Goal: Book appointment/travel/reservation

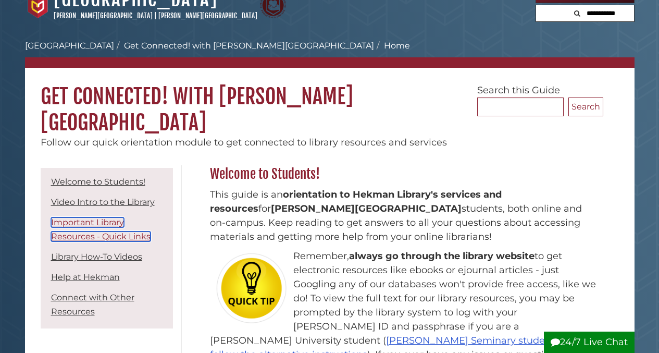
click at [110, 217] on link "Important Library Resources - Quick Links" at bounding box center [100, 229] width 99 height 24
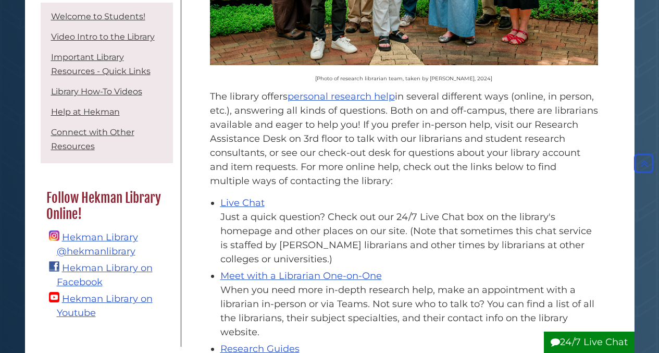
scroll to position [1335, 0]
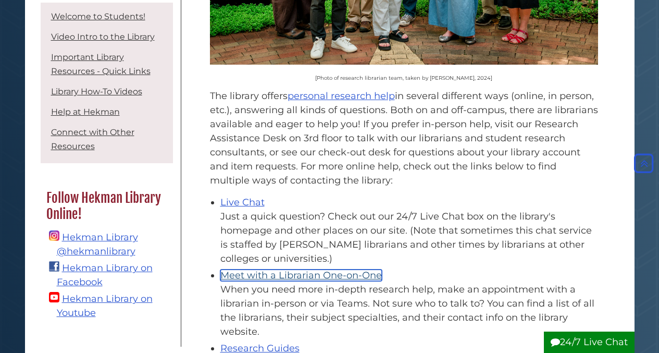
click at [325, 269] on link "Meet with a Librarian One-on-One" at bounding box center [300, 274] width 161 height 11
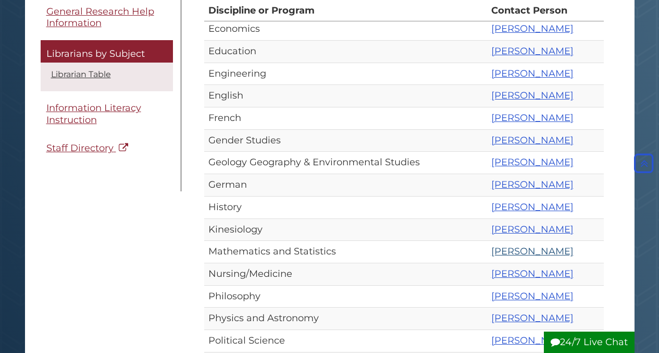
scroll to position [342, 0]
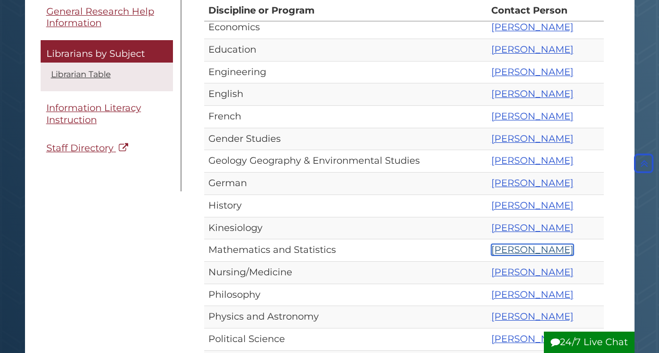
click at [506, 249] on link "[PERSON_NAME]" at bounding box center [532, 249] width 82 height 11
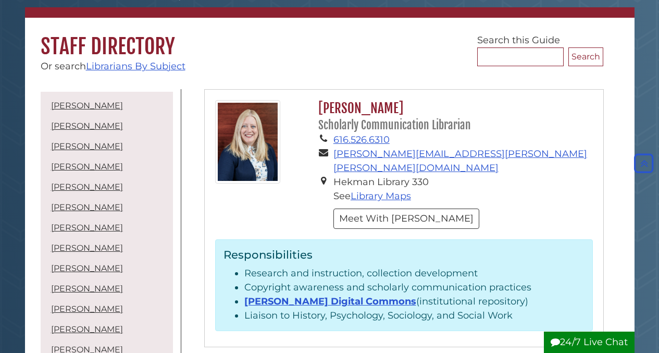
scroll to position [68, 0]
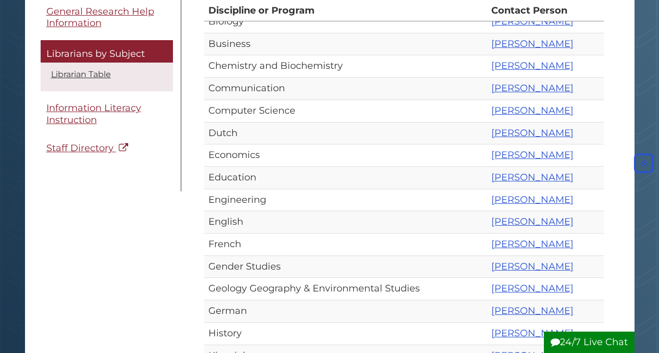
scroll to position [214, 0]
click at [497, 110] on link "[PERSON_NAME]" at bounding box center [532, 110] width 82 height 11
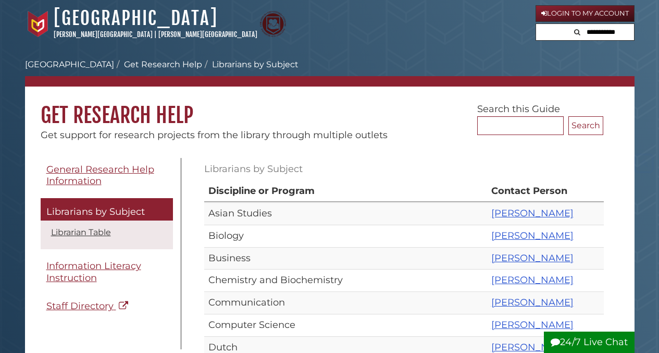
scroll to position [214, 0]
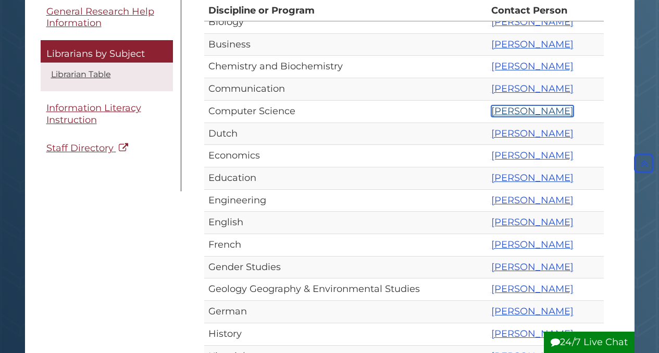
click at [491, 107] on link "[PERSON_NAME]" at bounding box center [532, 110] width 82 height 11
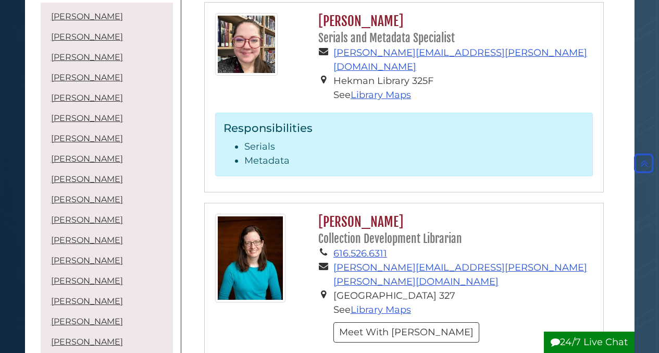
scroll to position [3658, 0]
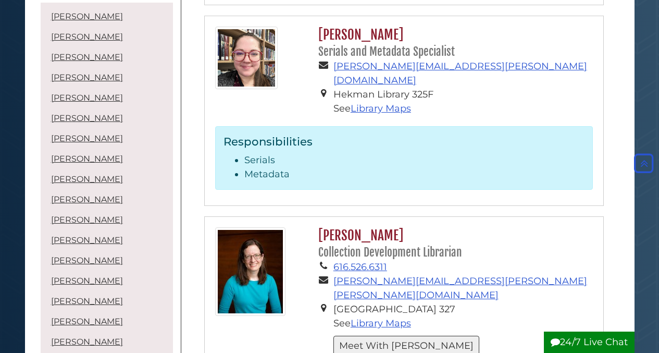
click at [415, 335] on button "Meet With [PERSON_NAME]" at bounding box center [406, 345] width 146 height 20
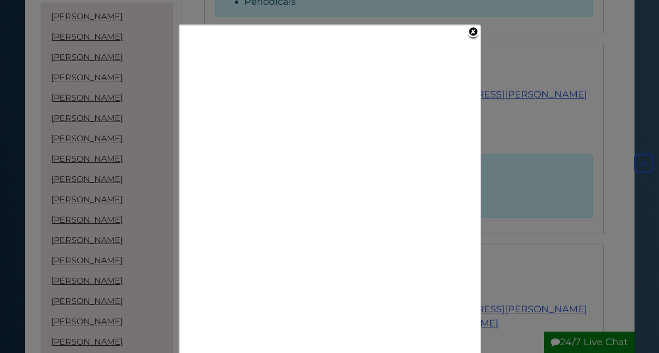
scroll to position [3635, 0]
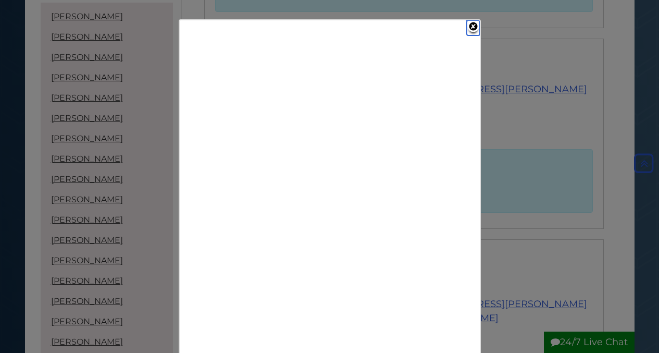
click at [474, 24] on link "Close" at bounding box center [473, 27] width 13 height 15
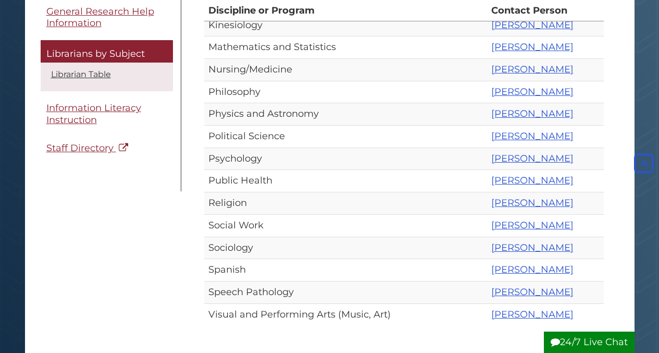
scroll to position [545, 0]
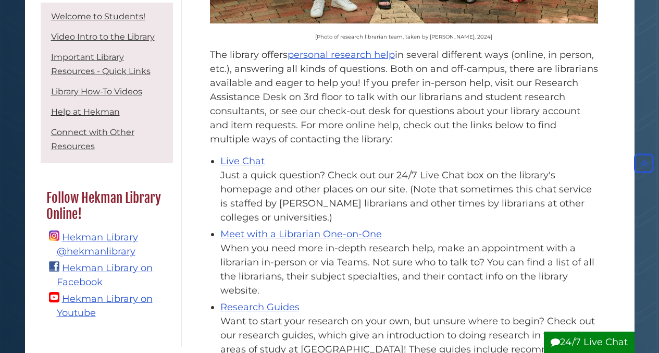
scroll to position [1376, 0]
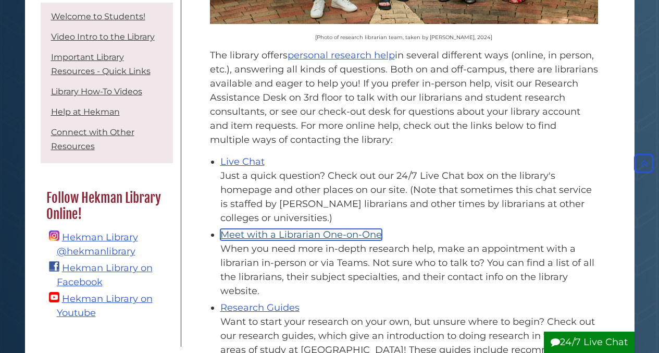
click at [327, 229] on link "Meet with a Librarian One-on-One" at bounding box center [300, 234] width 161 height 11
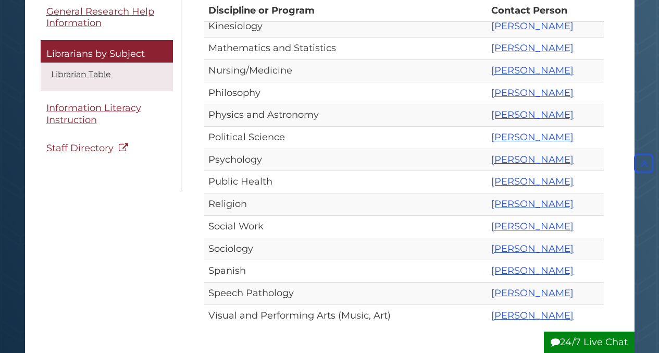
scroll to position [544, 0]
